Goal: Task Accomplishment & Management: Manage account settings

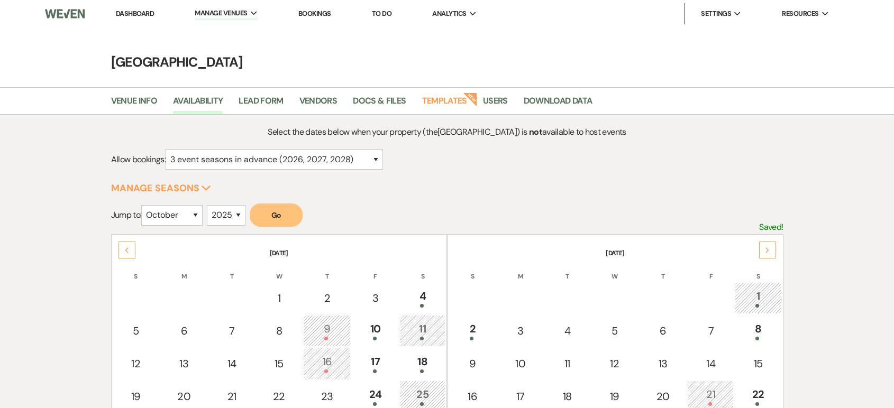
select select "10"
select select "2025"
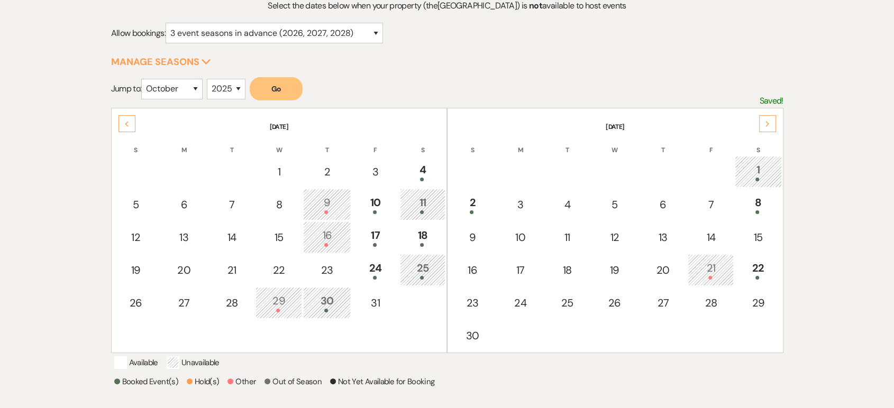
scroll to position [125, 0]
click at [179, 82] on select "January February March April May June July August September October November De…" at bounding box center [171, 90] width 61 height 21
select select "3"
click at [144, 80] on select "January February March April May June July August September October November De…" at bounding box center [171, 90] width 61 height 21
click at [234, 91] on select "2025 2026 2027 2028 2029" at bounding box center [226, 90] width 39 height 21
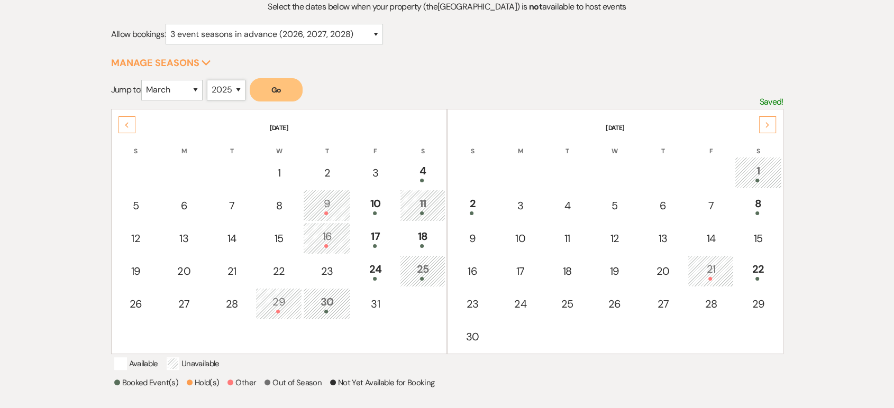
select select "2026"
click at [209, 80] on select "2025 2026 2027 2028 2029" at bounding box center [226, 90] width 39 height 21
click at [298, 74] on div "Select the dates below when your property (the Tuscan Oaks Estate ) is not avai…" at bounding box center [447, 259] width 672 height 519
click at [296, 80] on button "Go" at bounding box center [276, 89] width 53 height 23
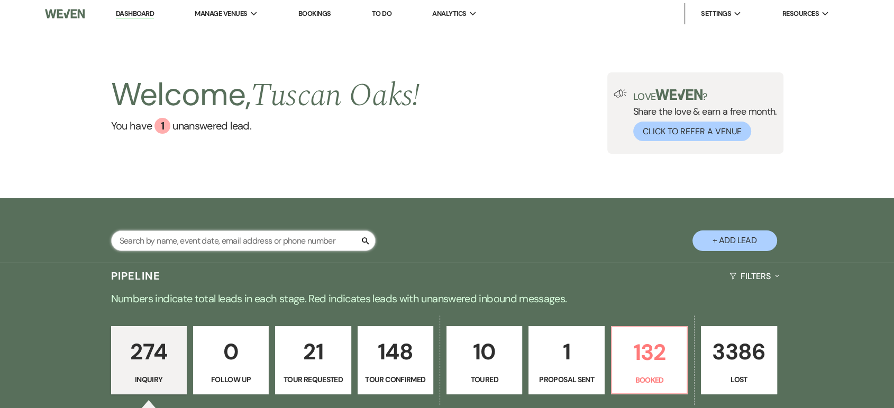
click at [200, 238] on input "text" at bounding box center [243, 241] width 264 height 21
type input "nik"
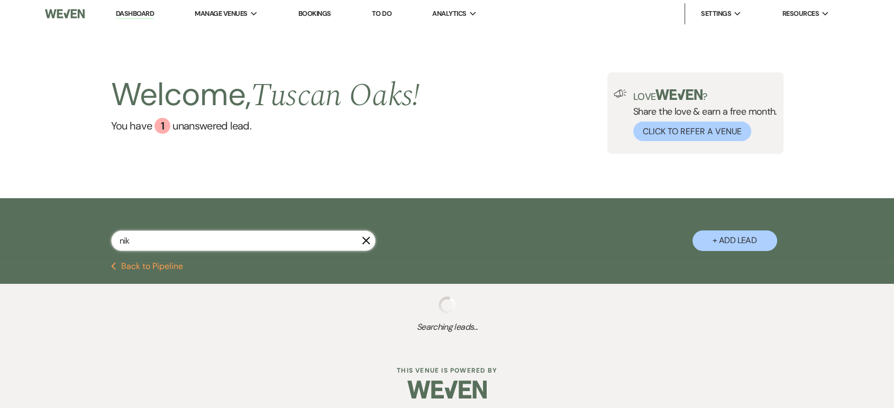
select select "5"
select select "8"
select select "5"
select select "8"
select select "5"
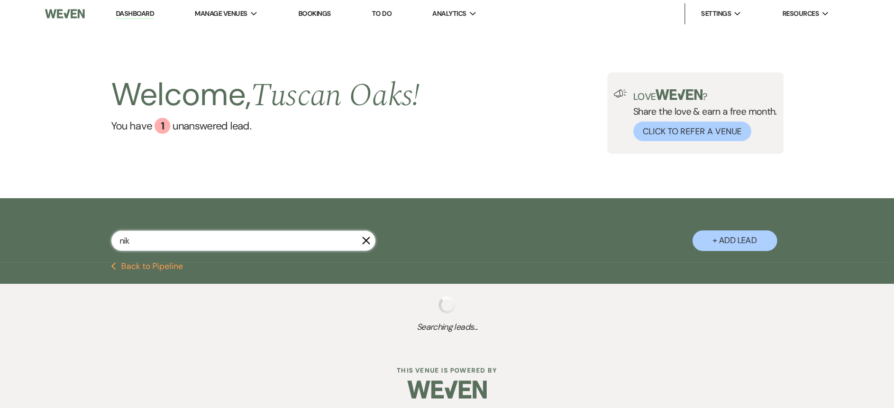
select select "8"
select select "6"
select select "8"
select select "6"
select select "8"
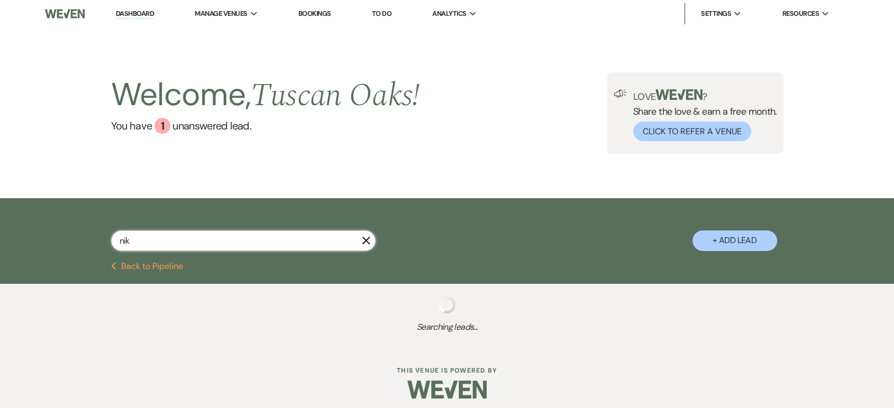
select select "5"
select select "8"
select select "5"
select select "8"
select select "5"
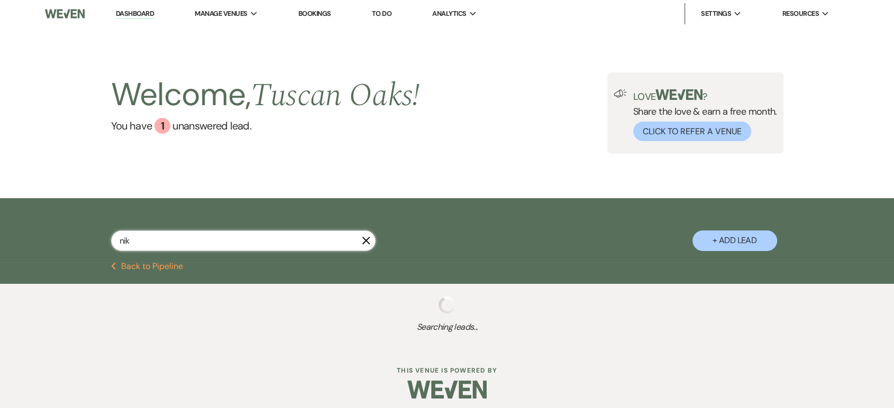
select select "8"
select select "5"
select select "8"
select select "6"
select select "8"
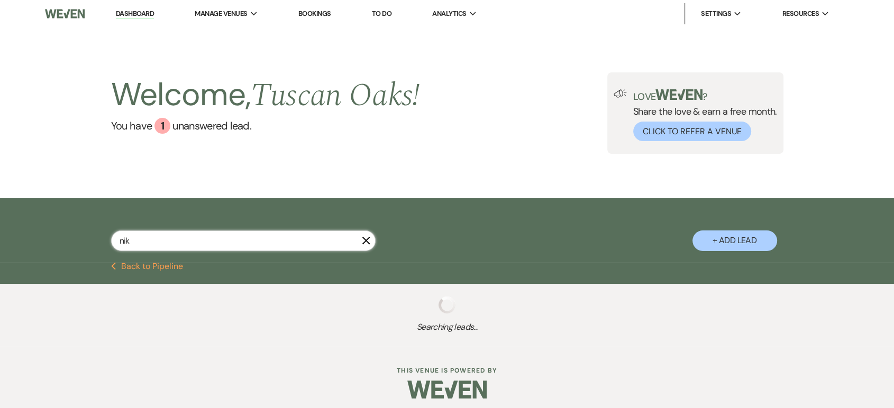
select select "5"
select select "8"
select select "5"
select select "8"
select select "5"
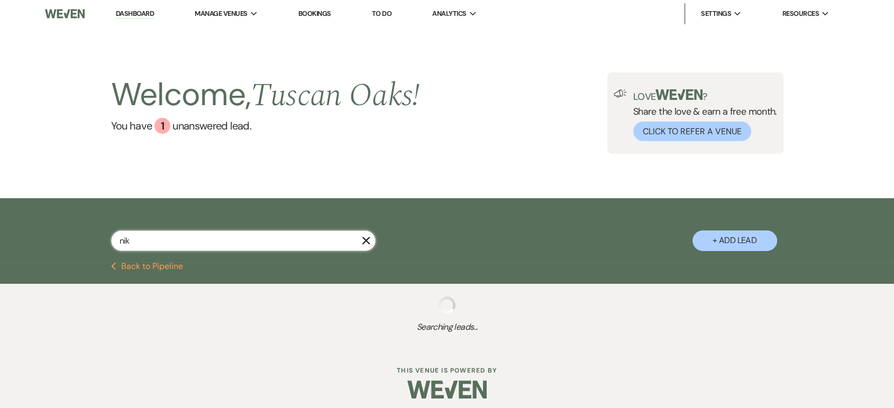
select select "8"
select select "5"
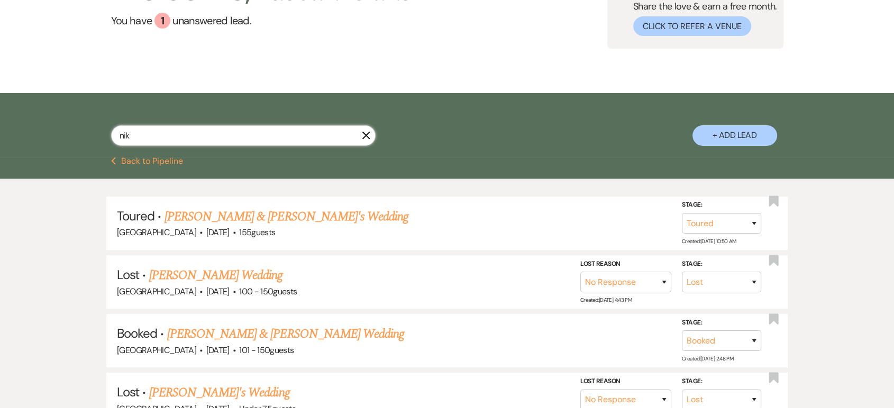
scroll to position [106, 0]
type input "nik"
click at [214, 327] on link "[PERSON_NAME] & [PERSON_NAME] Wedding" at bounding box center [285, 333] width 237 height 19
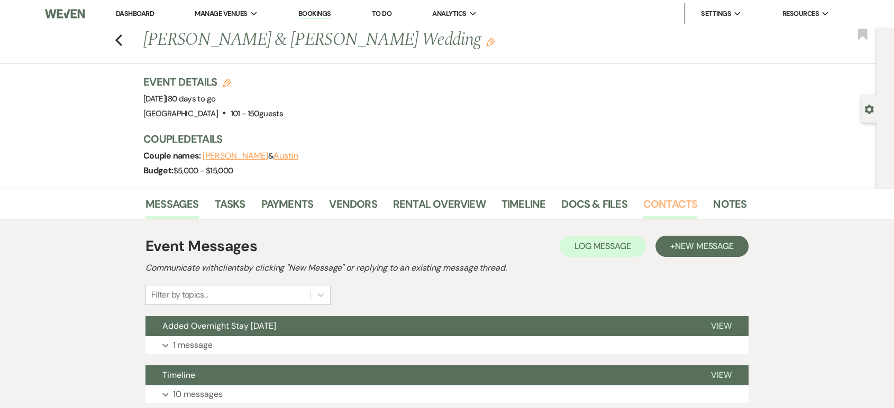
click at [644, 196] on link "Contacts" at bounding box center [670, 207] width 54 height 23
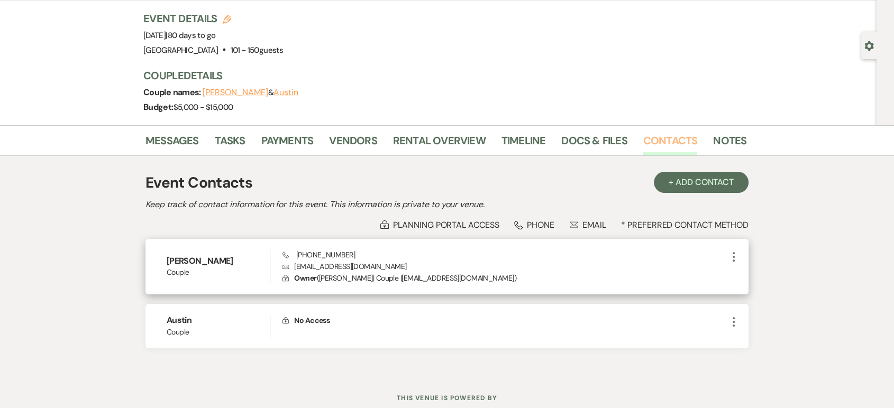
scroll to position [63, 0]
